Goal: Navigation & Orientation: Understand site structure

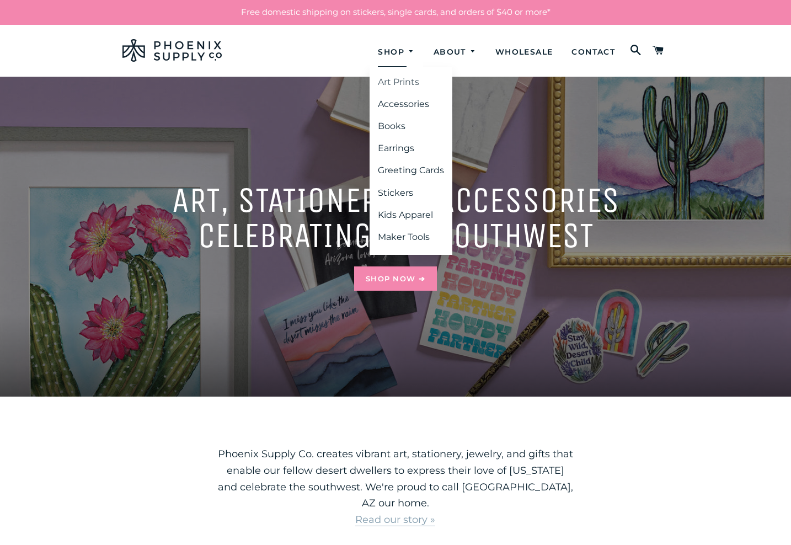
click at [411, 84] on link "Art Prints" at bounding box center [410, 82] width 83 height 20
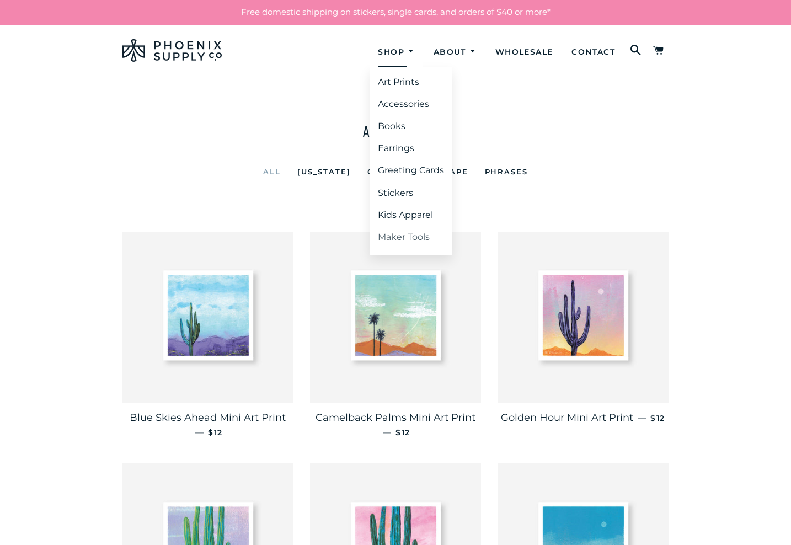
click at [411, 238] on link "Maker Tools" at bounding box center [410, 237] width 83 height 20
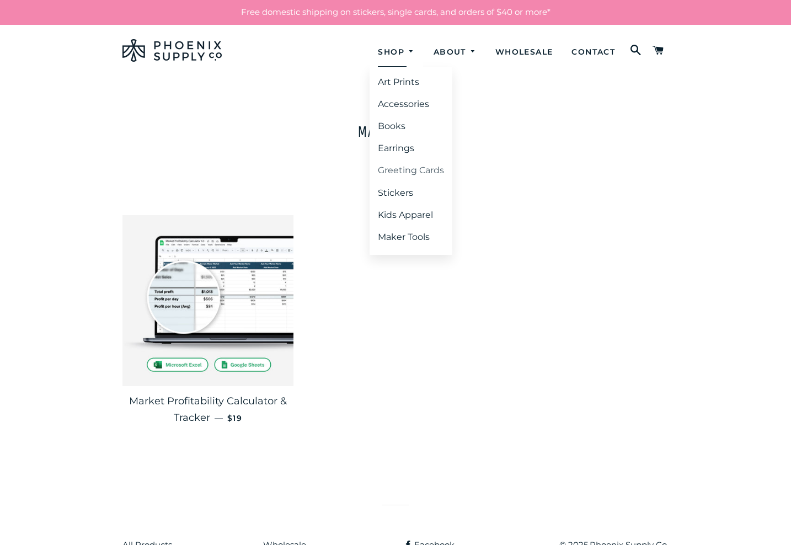
click at [400, 168] on link "Greeting Cards" at bounding box center [410, 170] width 83 height 20
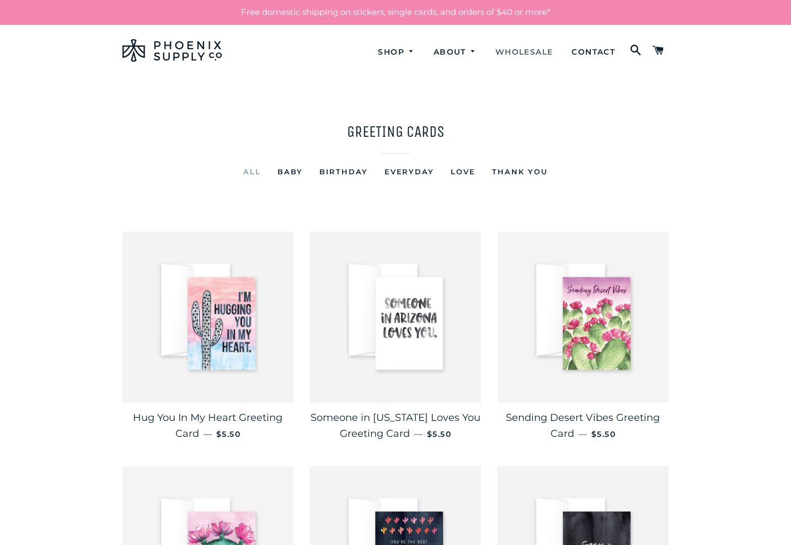
click at [518, 47] on link "Wholesale" at bounding box center [524, 51] width 74 height 29
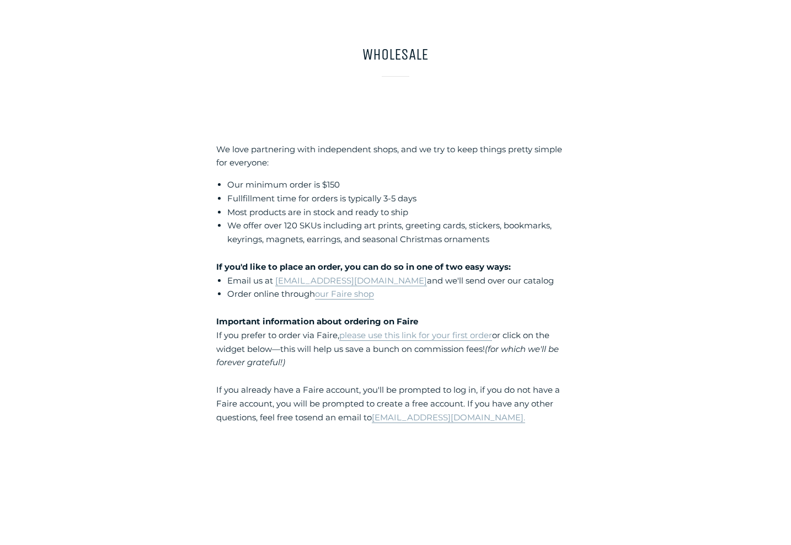
scroll to position [77, 0]
